Goal: Information Seeking & Learning: Learn about a topic

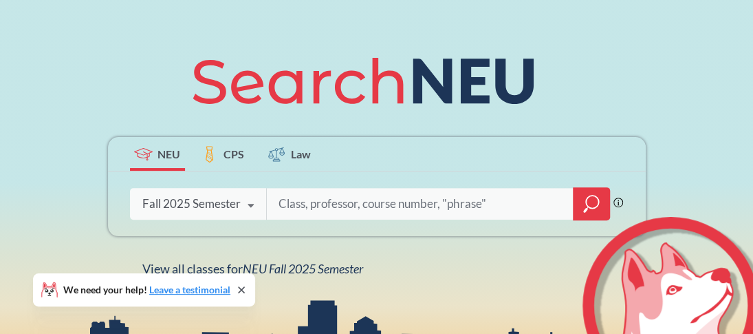
scroll to position [164, 0]
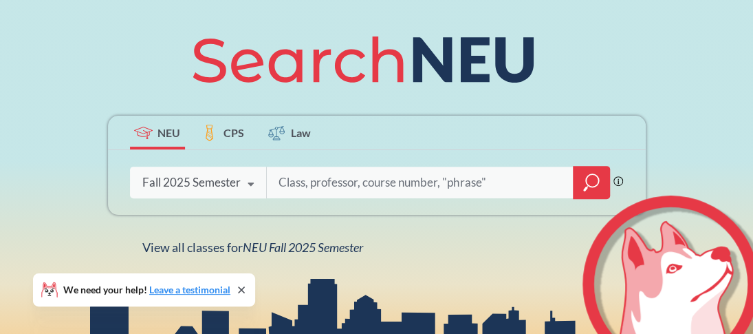
click at [583, 182] on icon "magnifying glass" at bounding box center [591, 182] width 17 height 19
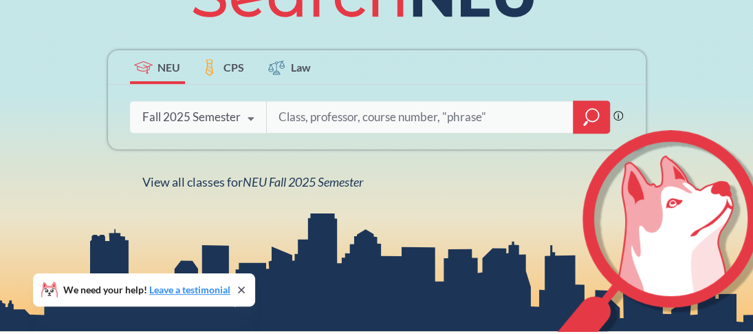
scroll to position [233, 0]
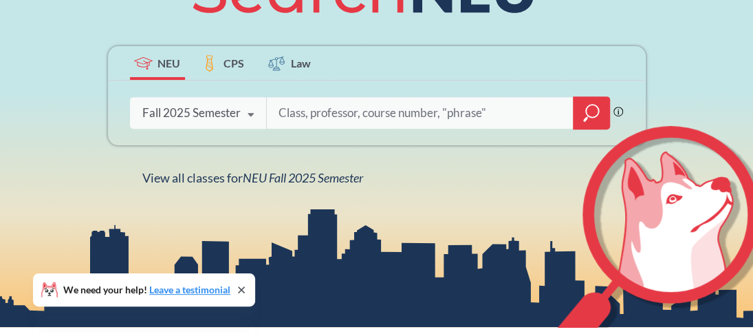
click at [583, 112] on icon "magnifying glass" at bounding box center [591, 112] width 17 height 19
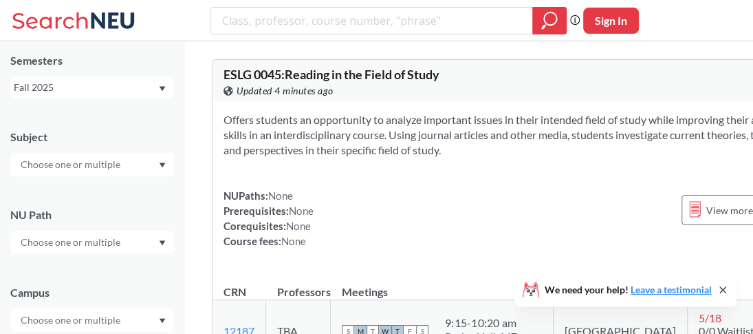
scroll to position [69, 0]
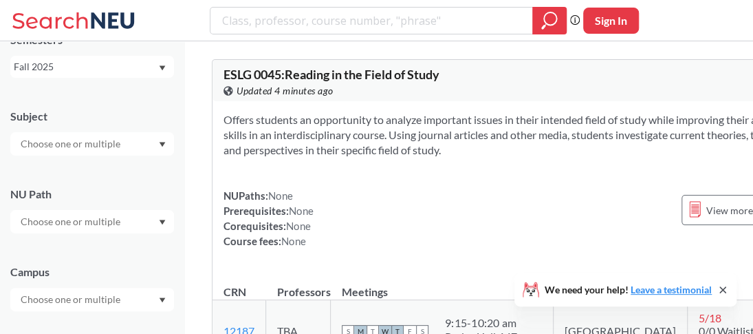
click at [133, 219] on div at bounding box center [92, 221] width 164 height 23
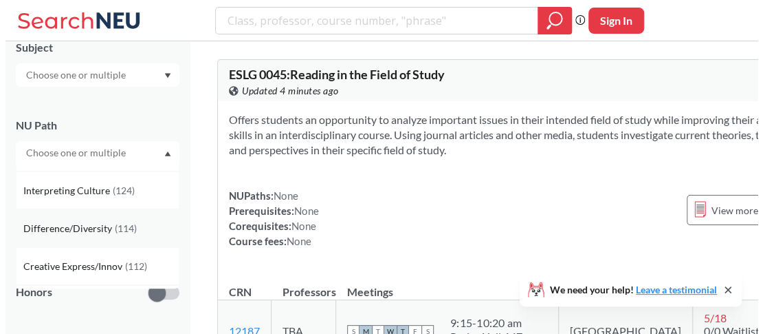
scroll to position [138, 0]
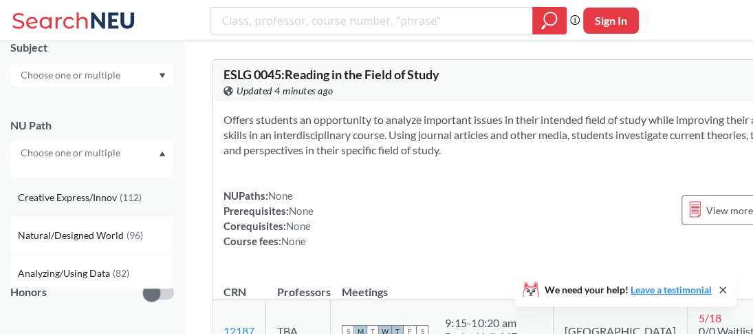
click at [92, 196] on span "Creative Express/Innov" at bounding box center [69, 197] width 102 height 15
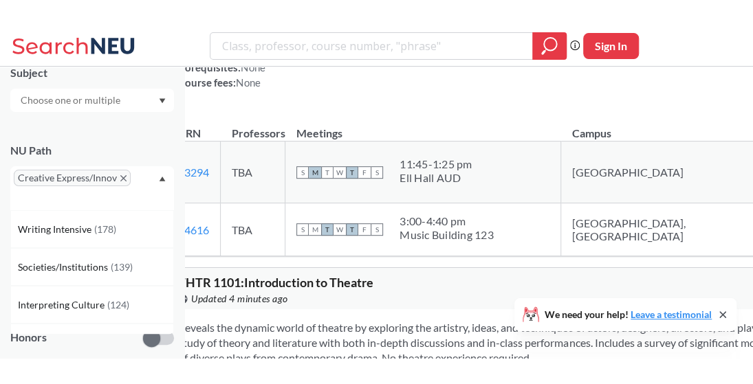
scroll to position [275, 0]
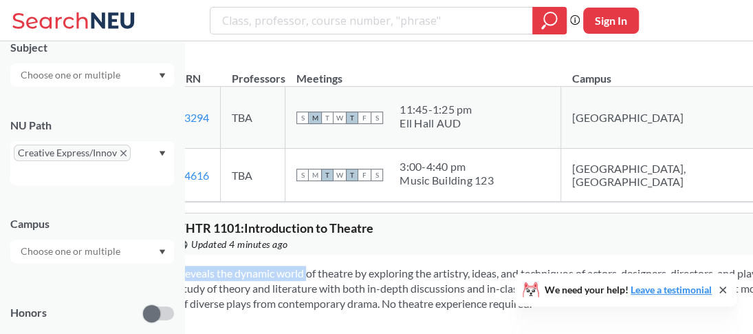
drag, startPoint x: 467, startPoint y: 252, endPoint x: 366, endPoint y: 236, distance: 102.3
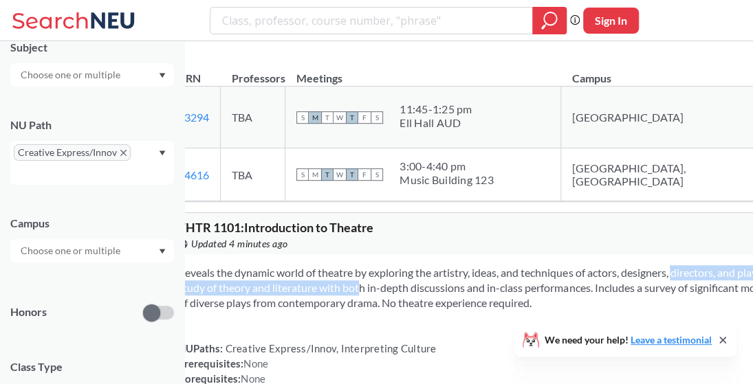
drag, startPoint x: 699, startPoint y: 271, endPoint x: 593, endPoint y: 274, distance: 106.0
click at [588, 283] on section "Reveals the dynamic world of theatre by exploring the artistry, ideas, and tech…" at bounding box center [561, 287] width 766 height 45
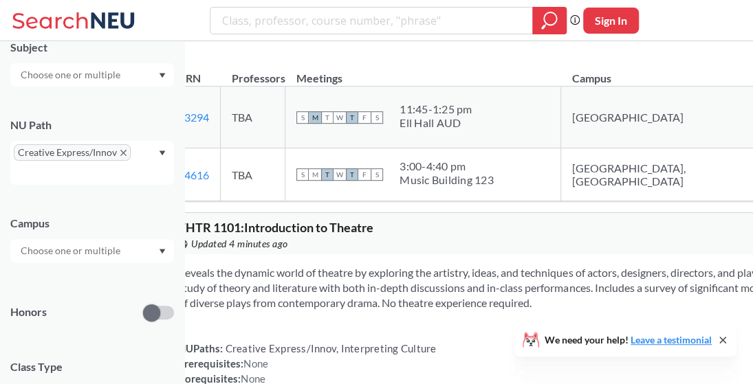
click at [675, 219] on div "THTR 1101 : Introduction to Theatre View this course on Banner. Updated 4 minut…" at bounding box center [561, 233] width 788 height 41
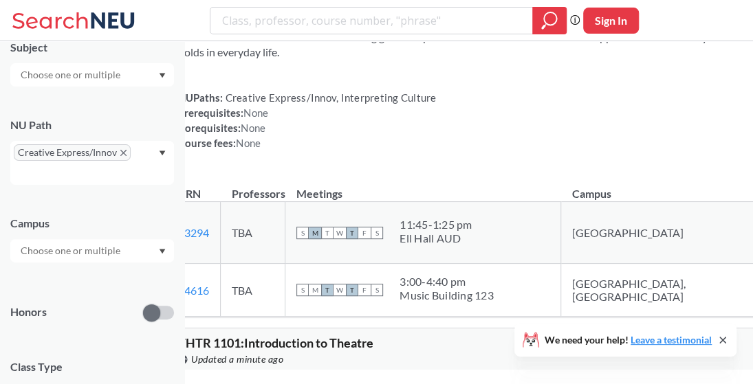
scroll to position [0, 0]
